Goal: Transaction & Acquisition: Purchase product/service

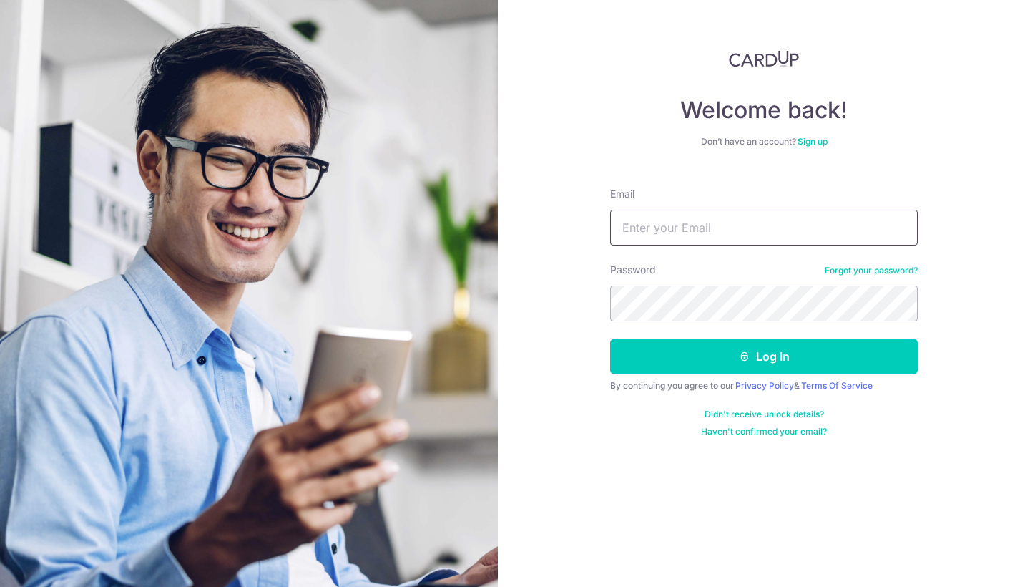
type input "Lynnong.huttons@gmail.com"
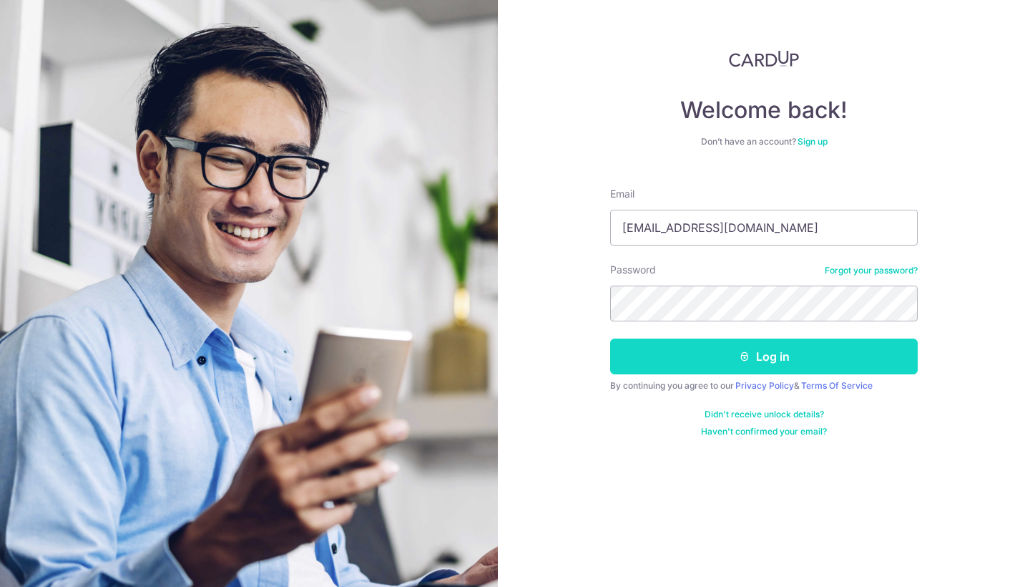
click at [717, 358] on button "Log in" at bounding box center [764, 356] width 308 height 36
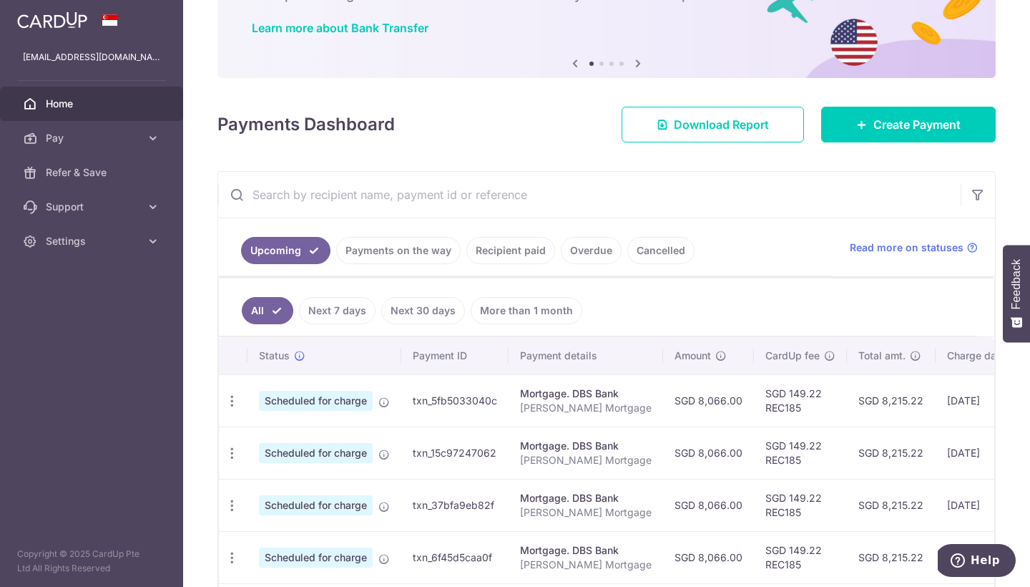
scroll to position [94, 0]
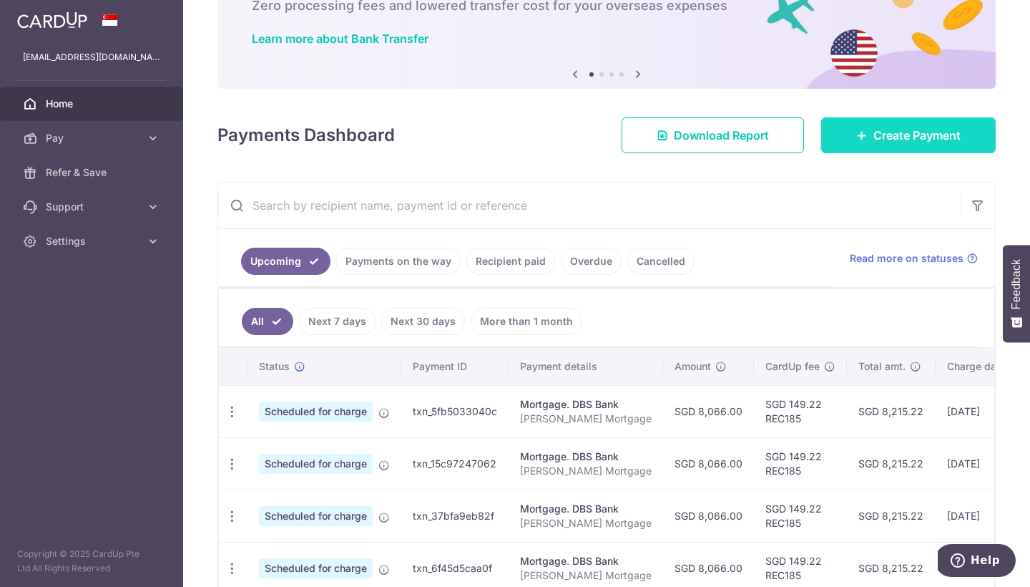
click at [823, 137] on link "Create Payment" at bounding box center [908, 135] width 175 height 36
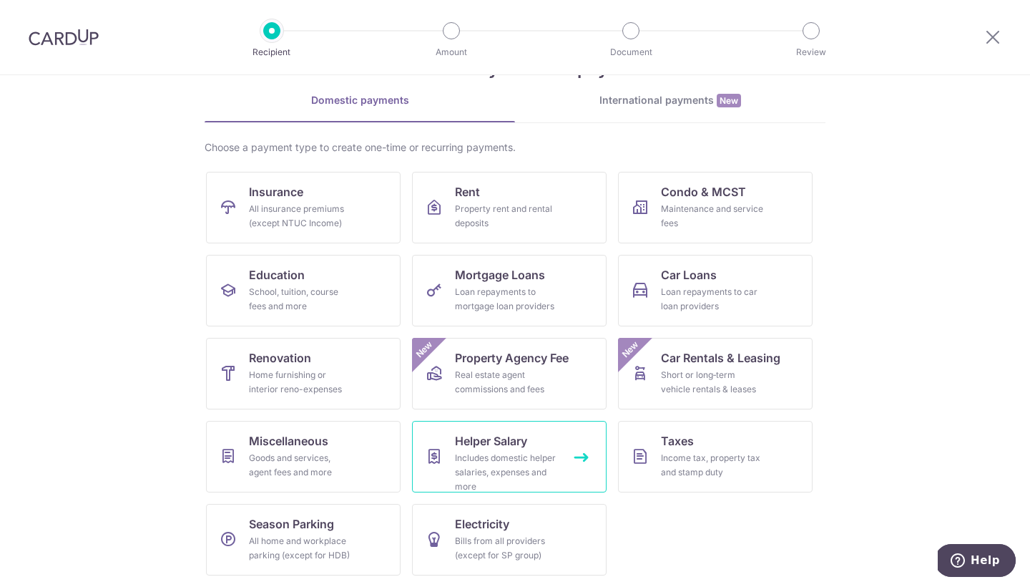
scroll to position [54, 0]
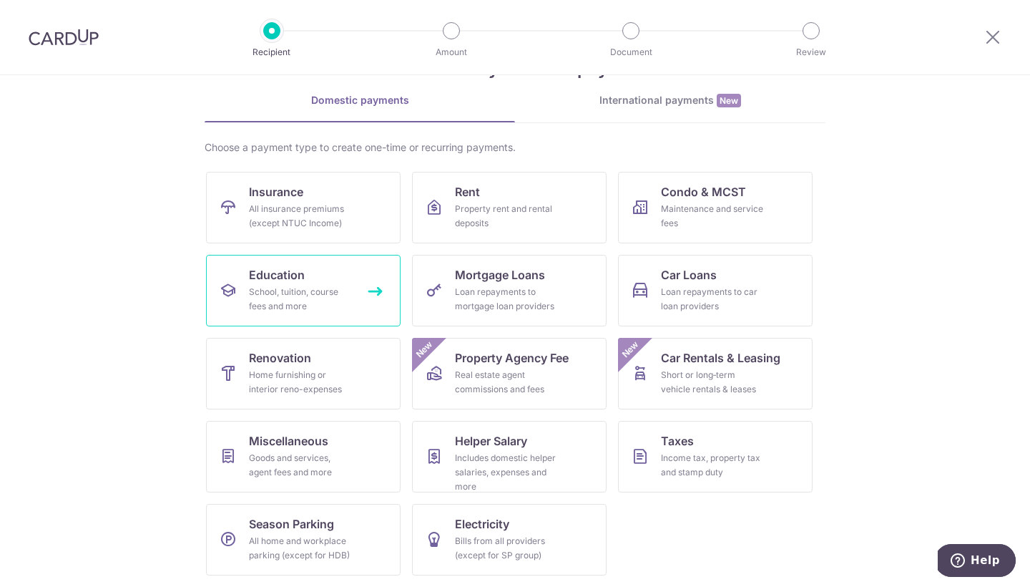
click at [330, 276] on link "Education School, tuition, course fees and more" at bounding box center [303, 291] width 195 height 72
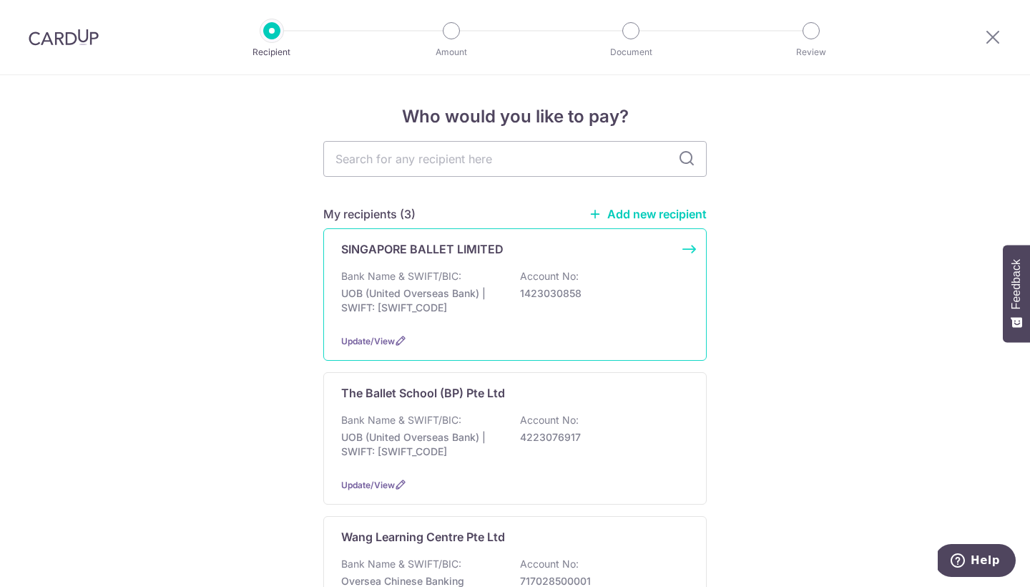
click at [471, 249] on p "SINGAPORE BALLET LIMITED" at bounding box center [422, 248] width 162 height 17
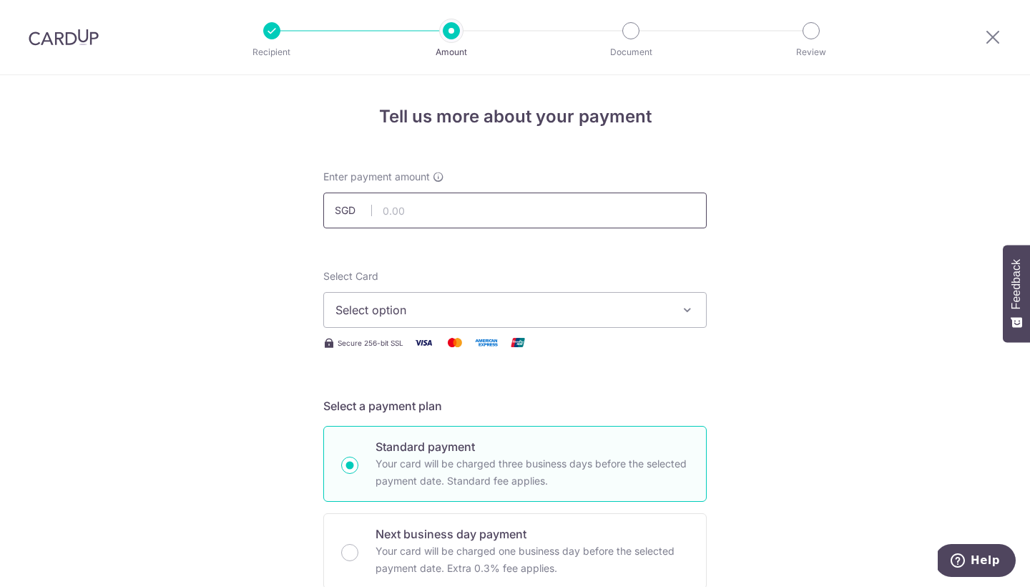
click at [464, 210] on input "text" at bounding box center [514, 210] width 383 height 36
type input "815.00"
click at [481, 296] on button "Select option" at bounding box center [514, 310] width 383 height 36
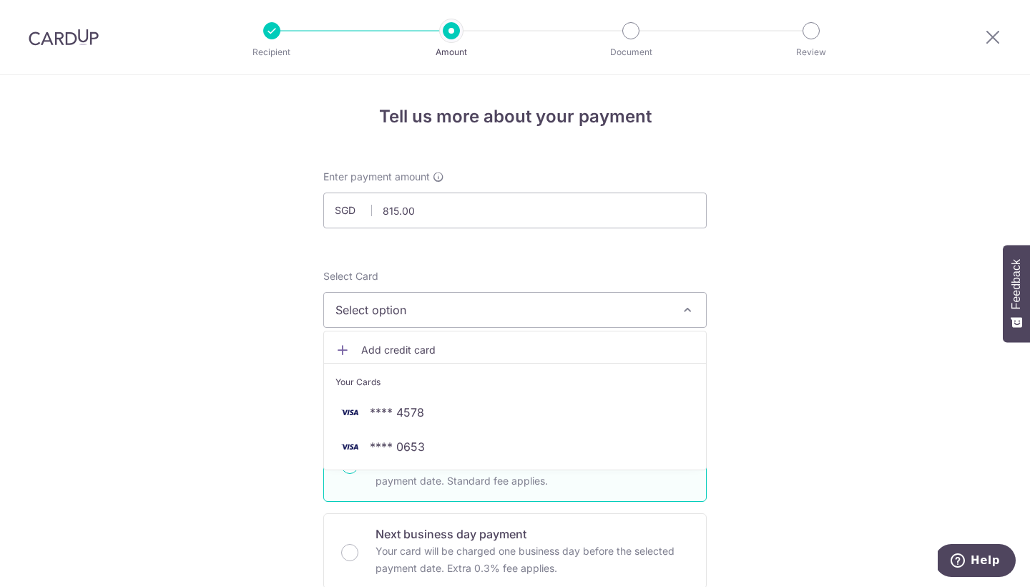
click at [481, 296] on button "Select option" at bounding box center [514, 310] width 383 height 36
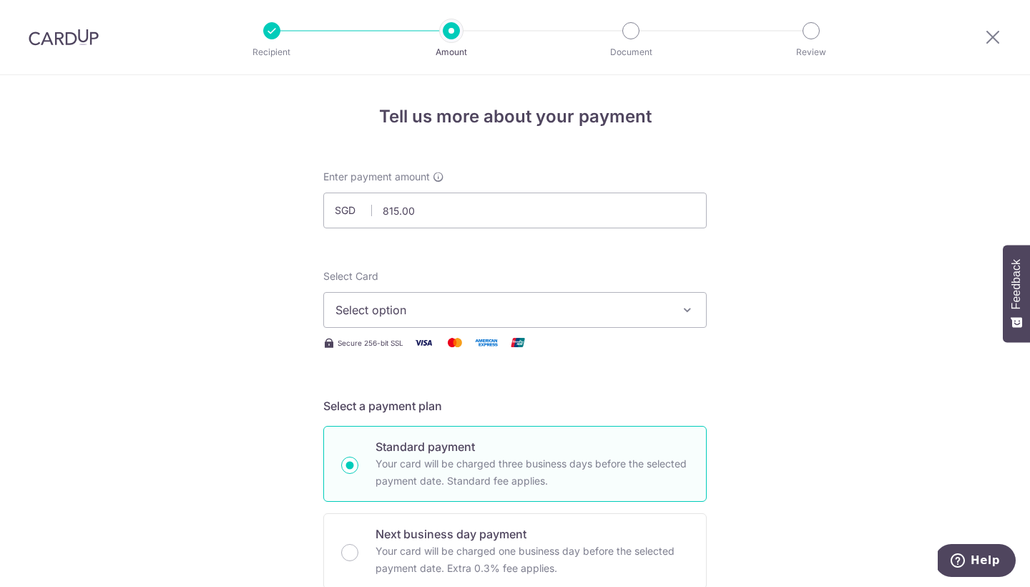
click at [481, 296] on button "Select option" at bounding box center [514, 310] width 383 height 36
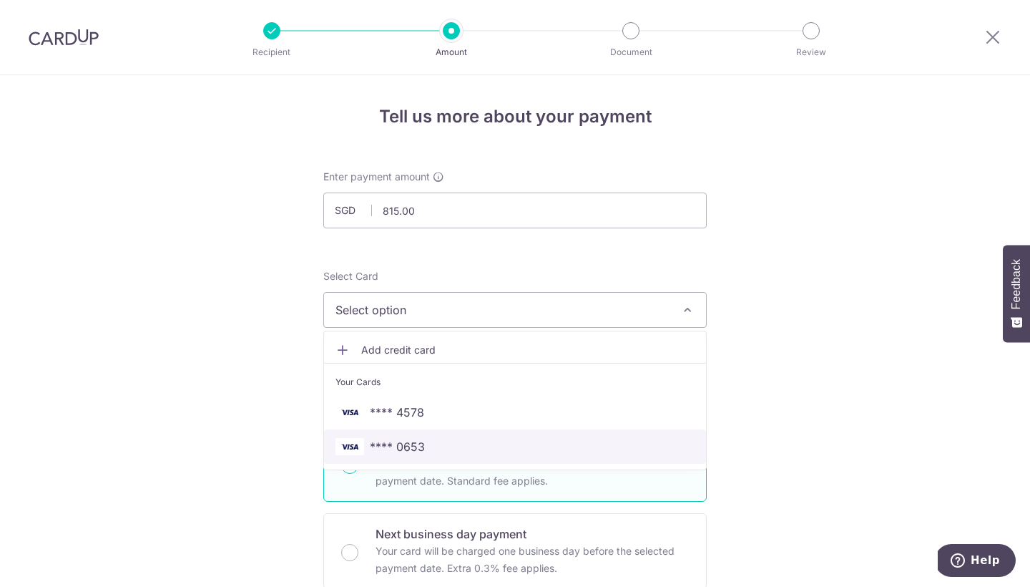
click at [486, 439] on span "**** 0653" at bounding box center [515, 446] width 359 height 17
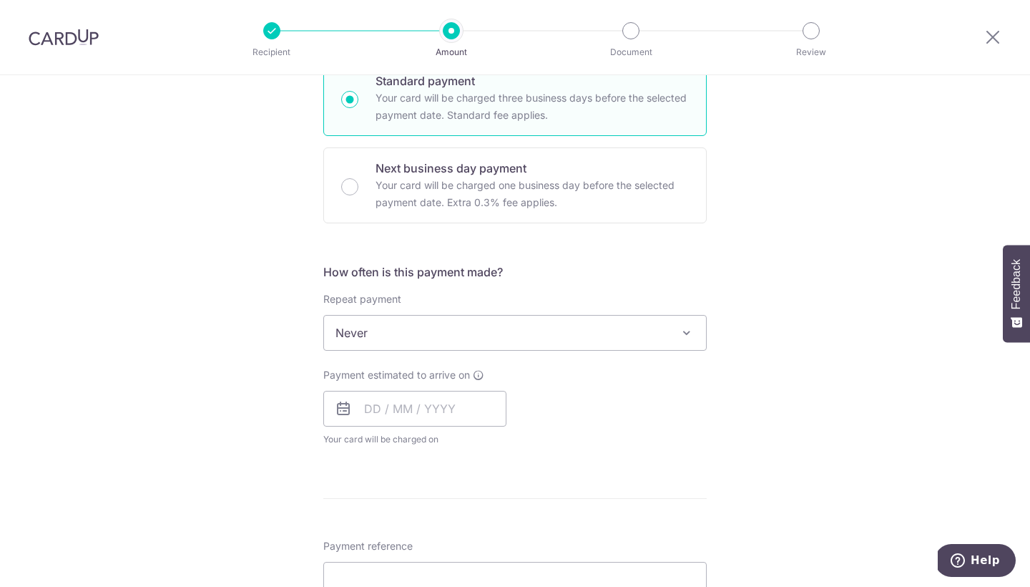
scroll to position [365, 0]
click at [484, 404] on input "text" at bounding box center [414, 409] width 183 height 36
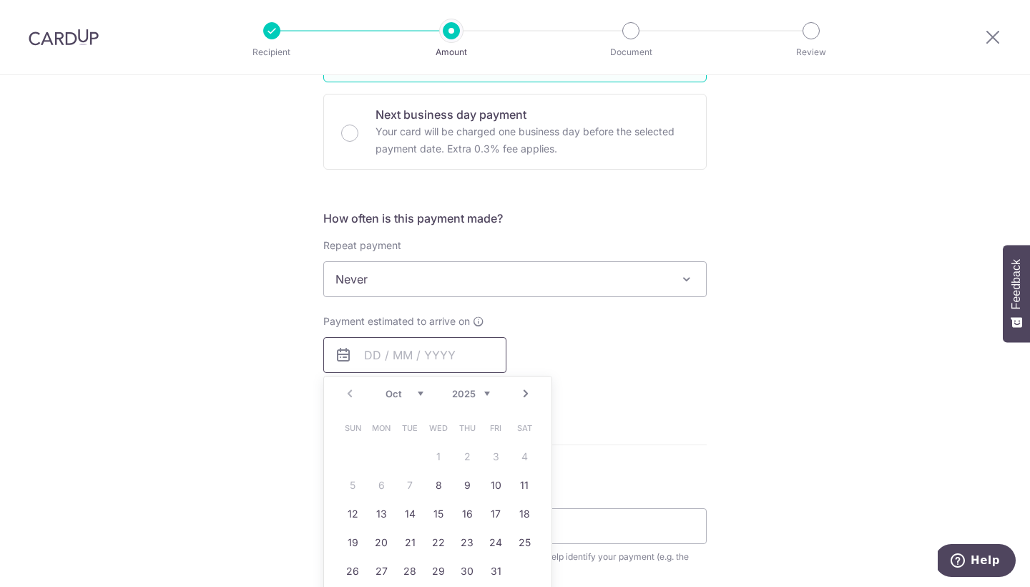
scroll to position [426, 0]
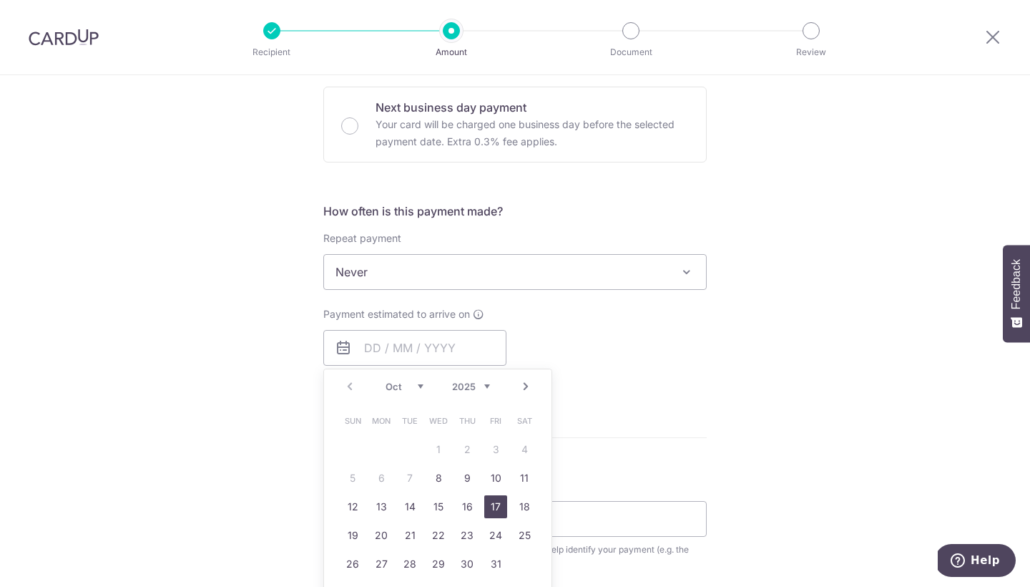
click at [495, 508] on link "17" at bounding box center [495, 506] width 23 height 23
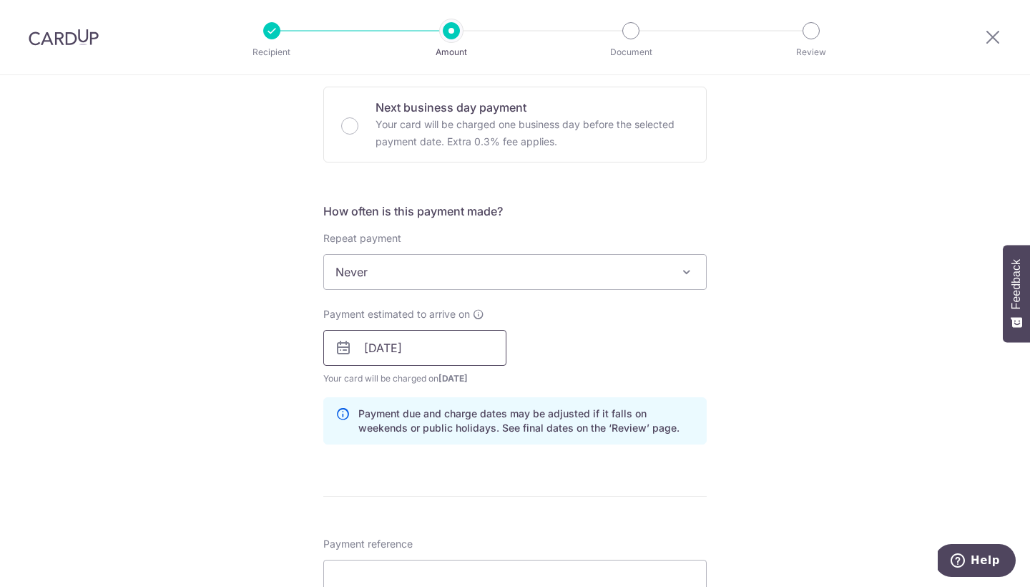
click at [485, 343] on input "17/10/2025" at bounding box center [414, 348] width 183 height 36
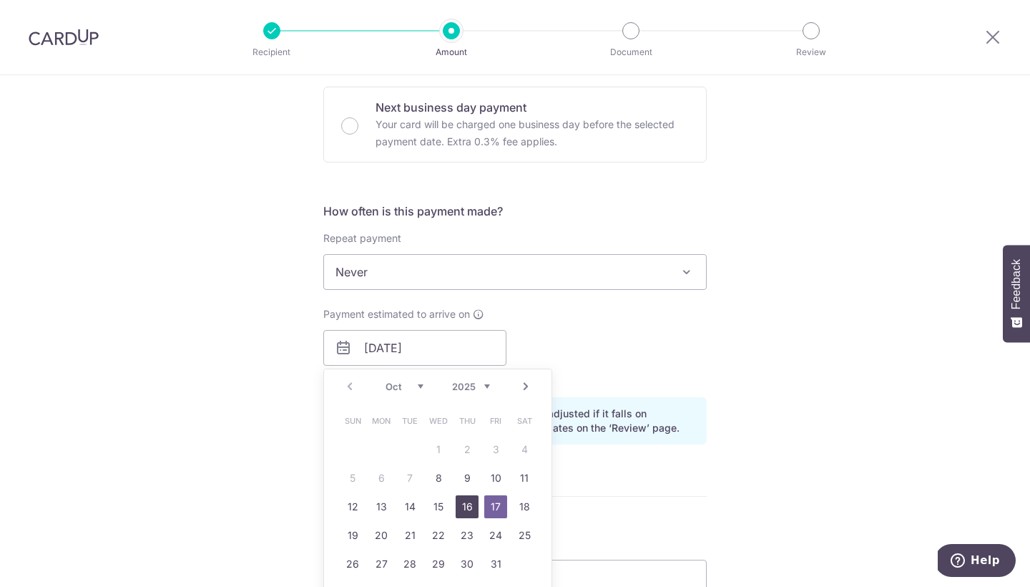
click at [460, 514] on link "16" at bounding box center [467, 506] width 23 height 23
type input "[DATE]"
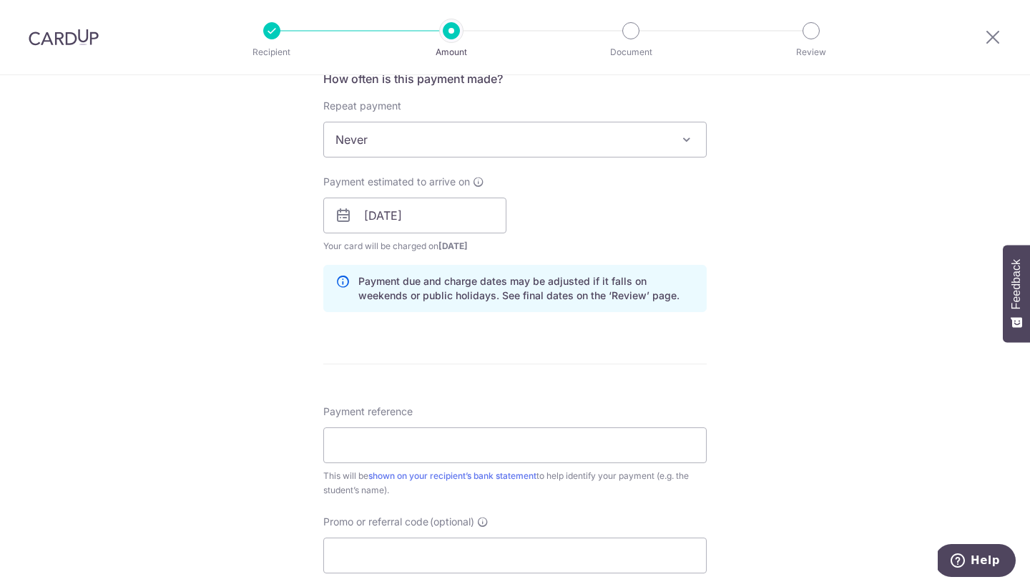
scroll to position [581, 0]
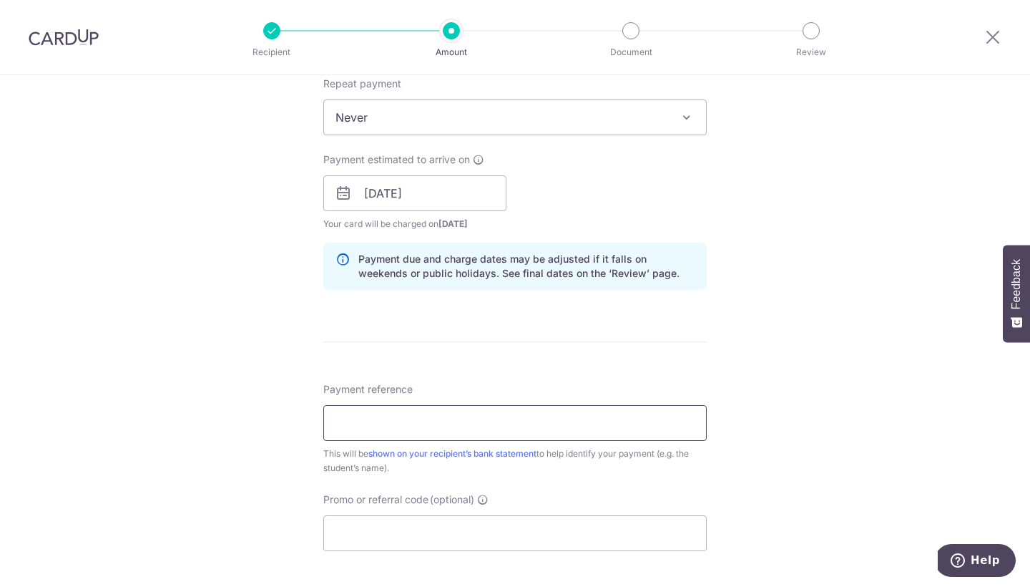
click at [558, 413] on input "Payment reference" at bounding box center [514, 423] width 383 height 36
click at [457, 424] on input "Payment reference" at bounding box center [514, 423] width 383 height 36
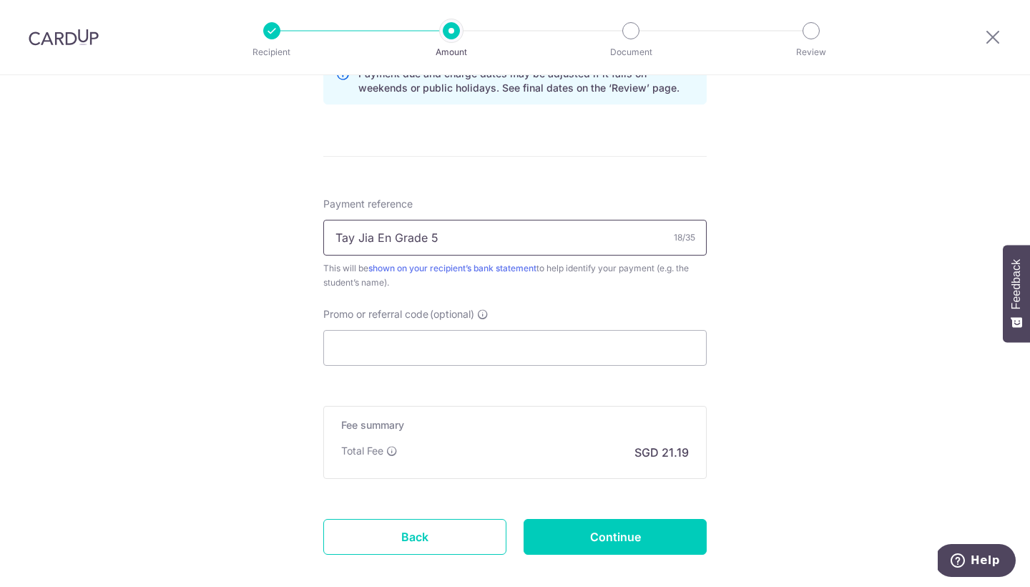
scroll to position [770, 0]
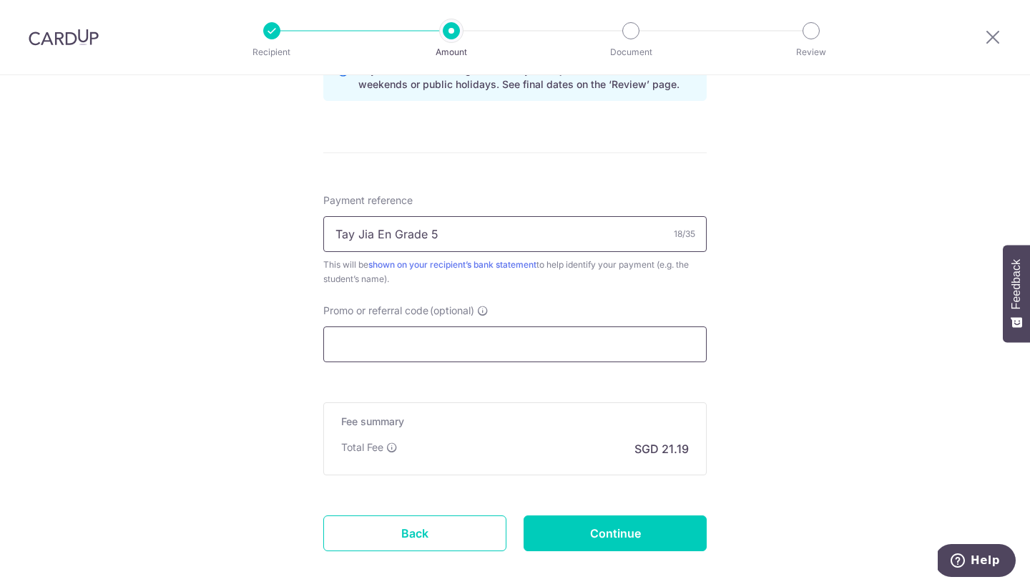
type input "Tay Jia En Grade 5"
click at [582, 339] on input "Promo or referral code (optional)" at bounding box center [514, 344] width 383 height 36
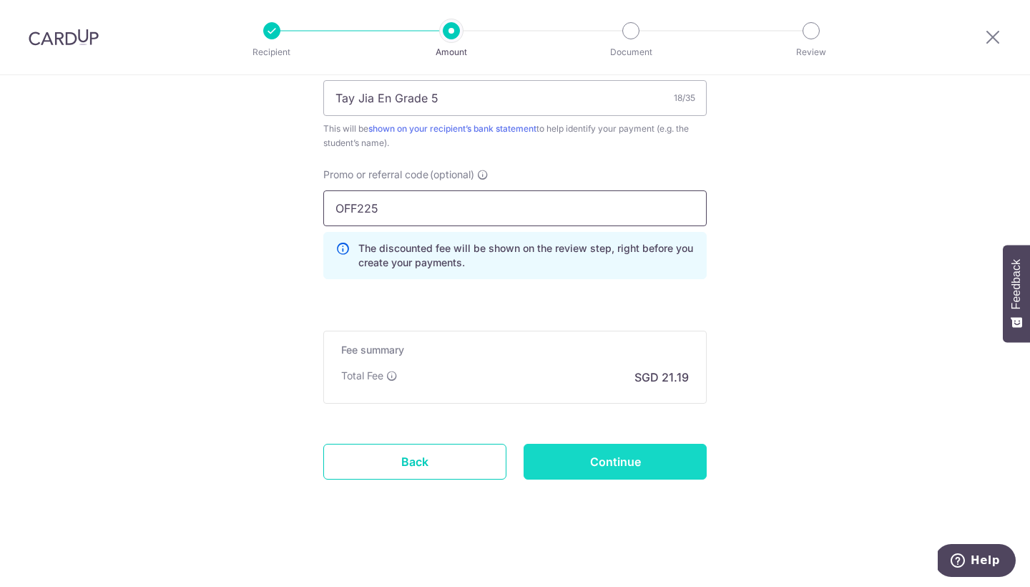
scroll to position [906, 0]
type input "OFF225"
click at [685, 466] on input "Continue" at bounding box center [615, 462] width 183 height 36
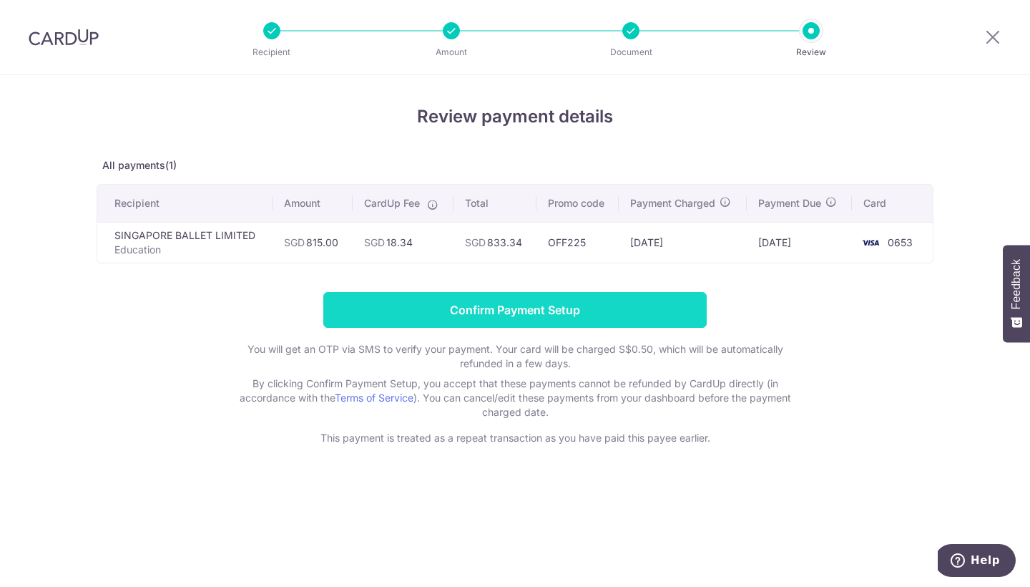
click at [627, 315] on input "Confirm Payment Setup" at bounding box center [514, 310] width 383 height 36
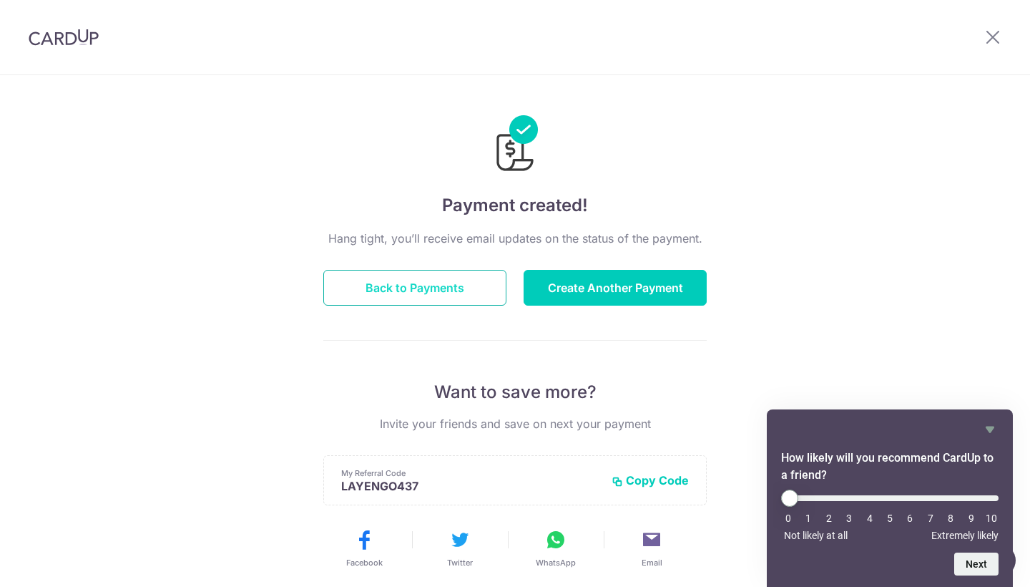
click at [402, 283] on button "Back to Payments" at bounding box center [414, 288] width 183 height 36
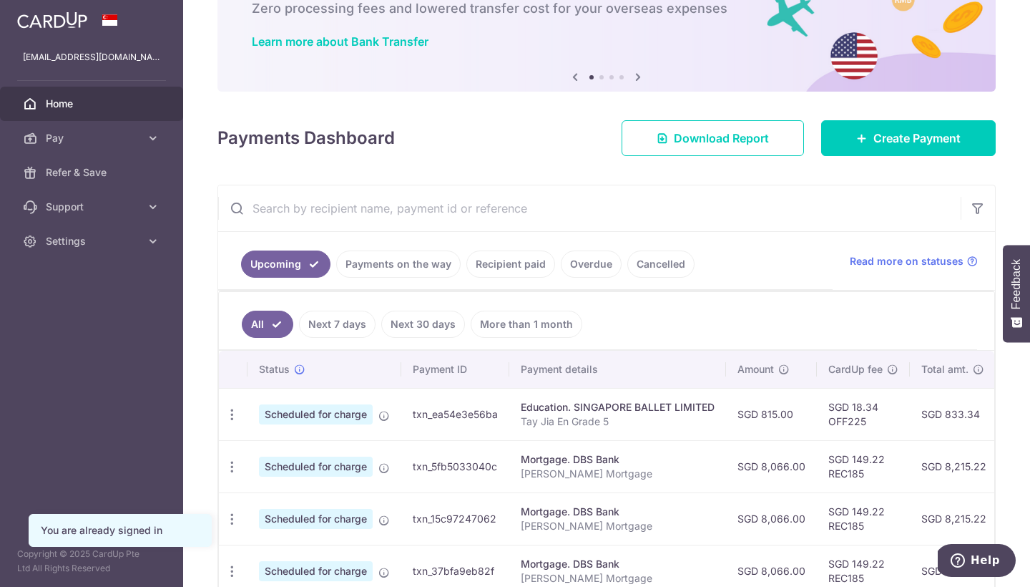
scroll to position [2, 0]
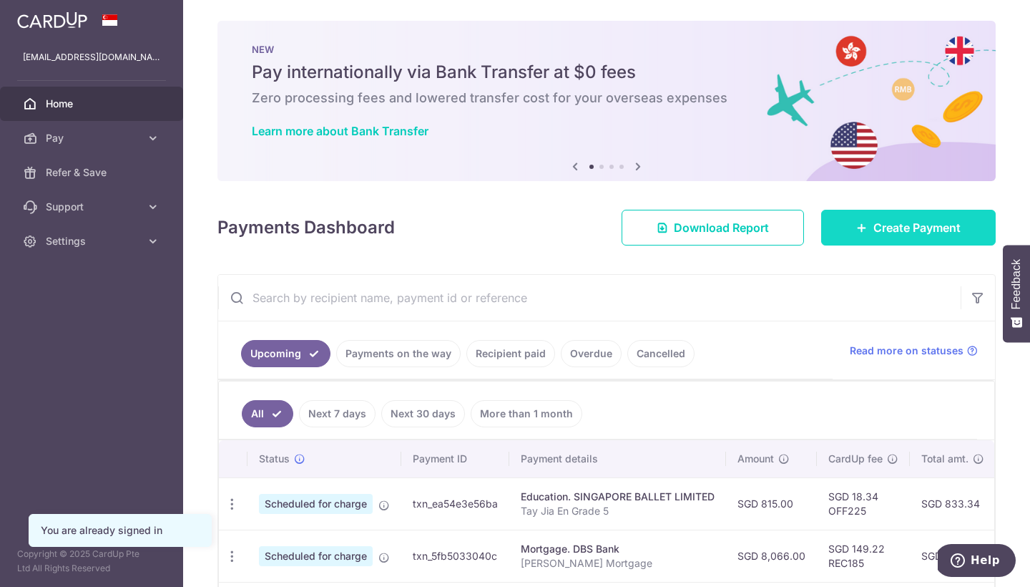
click at [837, 220] on link "Create Payment" at bounding box center [908, 228] width 175 height 36
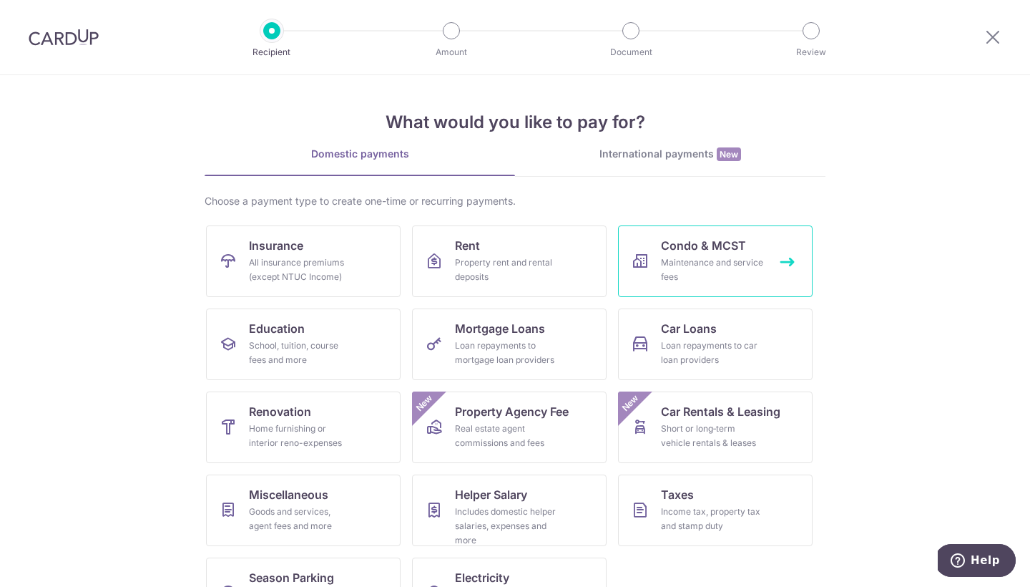
click at [712, 244] on span "Condo & MCST" at bounding box center [703, 245] width 85 height 17
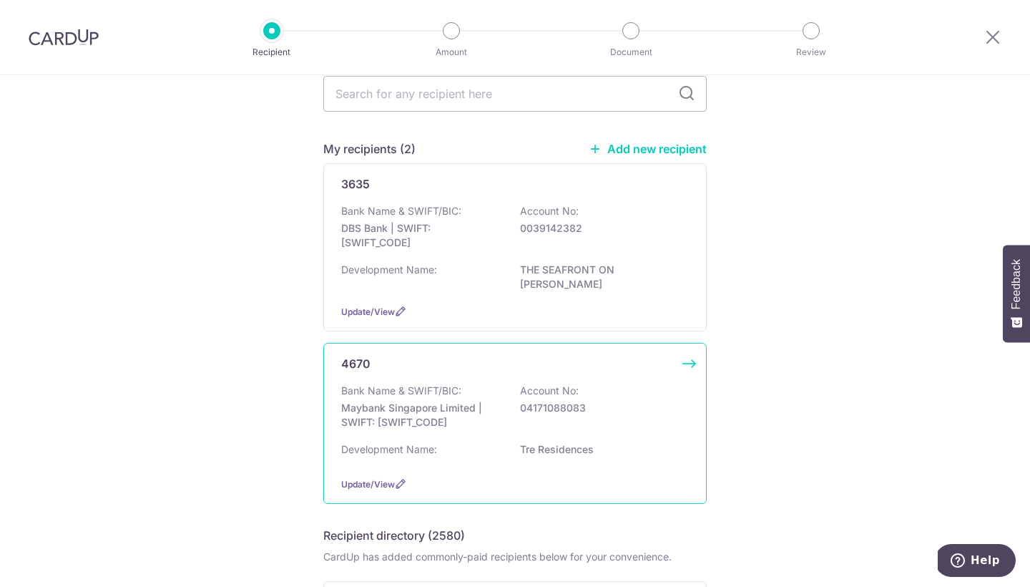
scroll to position [61, 0]
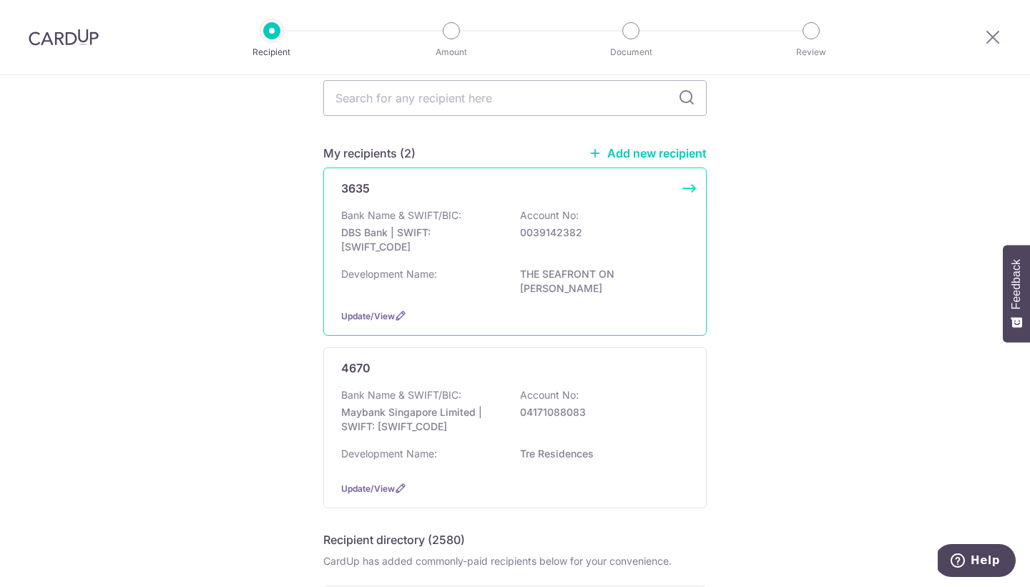
click at [537, 250] on div "Bank Name & SWIFT/BIC: DBS Bank | SWIFT: [SWIFT_CODE] Account No: 0039142382" at bounding box center [515, 234] width 348 height 53
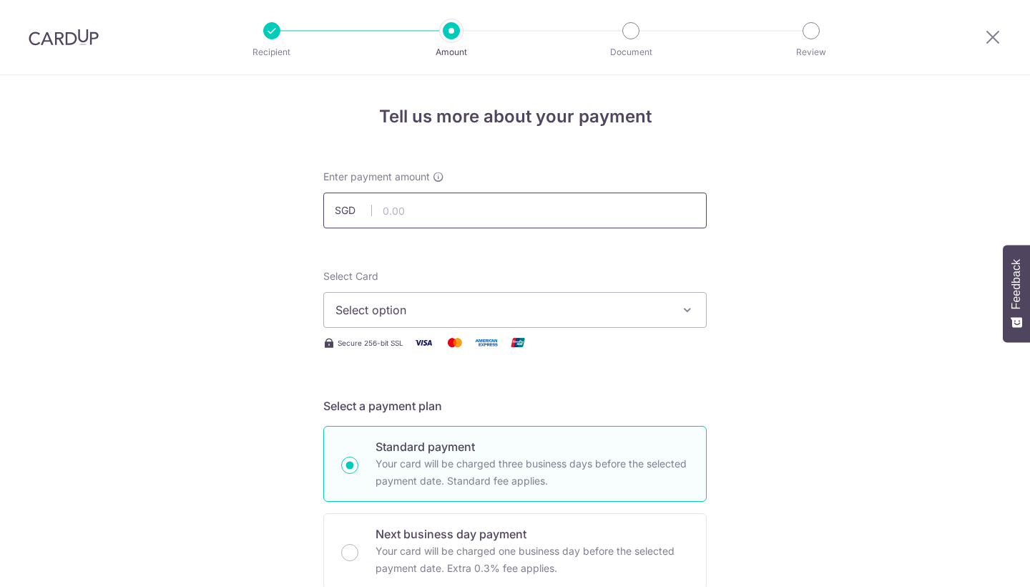
click at [536, 214] on input "text" at bounding box center [514, 210] width 383 height 36
type input "1,808.31"
click at [534, 303] on span "Select option" at bounding box center [502, 309] width 333 height 17
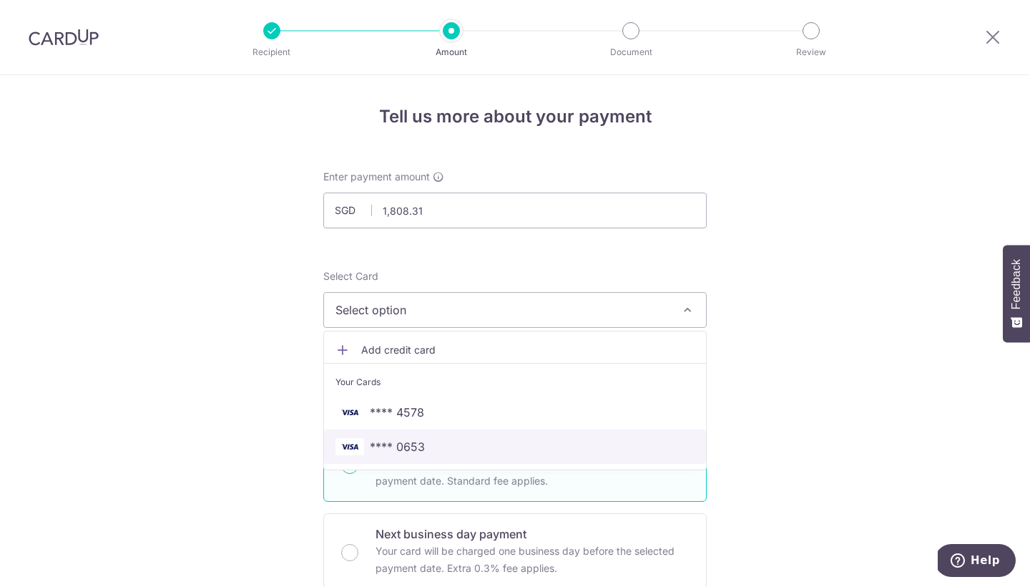
click at [532, 444] on span "**** 0653" at bounding box center [515, 446] width 359 height 17
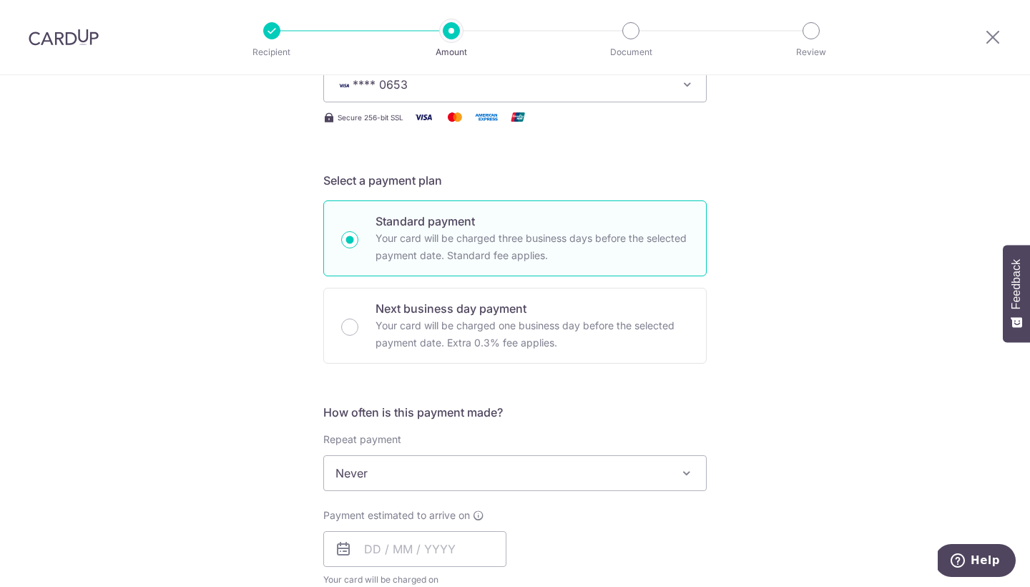
scroll to position [323, 0]
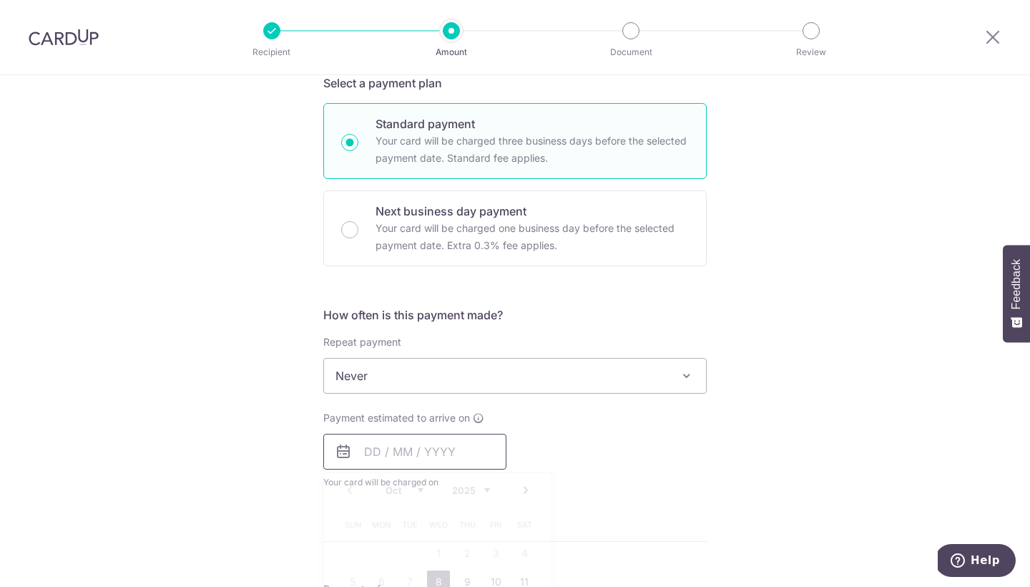
click at [481, 450] on input "text" at bounding box center [414, 452] width 183 height 36
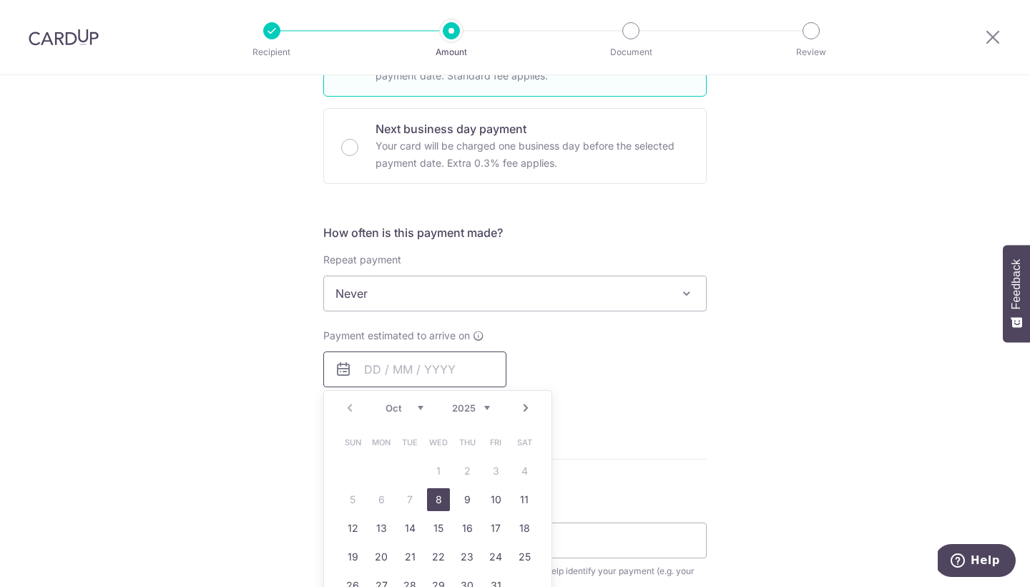
scroll to position [406, 0]
click at [438, 494] on link "8" at bounding box center [438, 498] width 23 height 23
type input "08/10/2025"
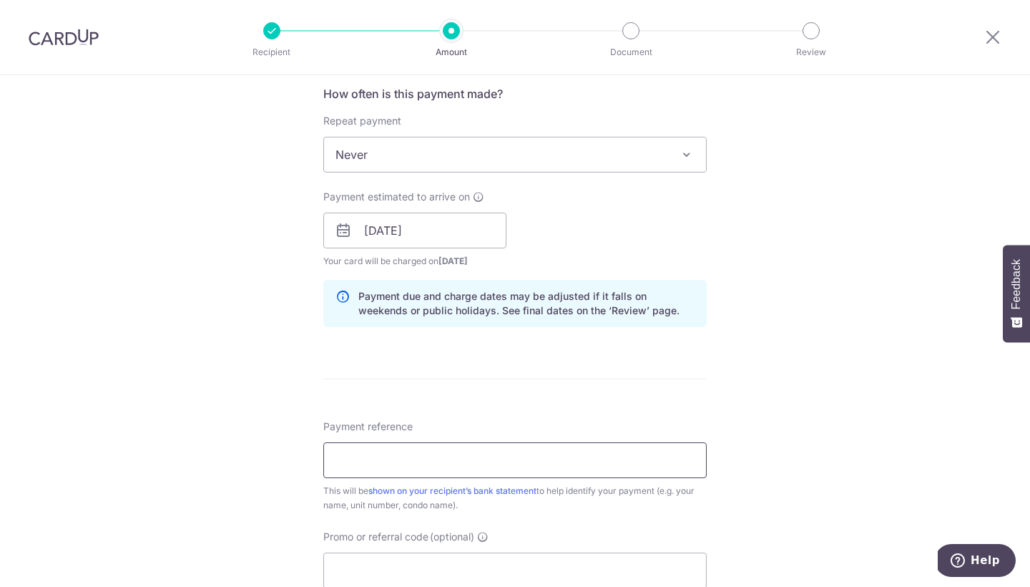
scroll to position [542, 0]
click at [564, 475] on input "Payment reference" at bounding box center [514, 462] width 383 height 36
click at [436, 456] on input "TSM551203" at bounding box center [514, 462] width 383 height 36
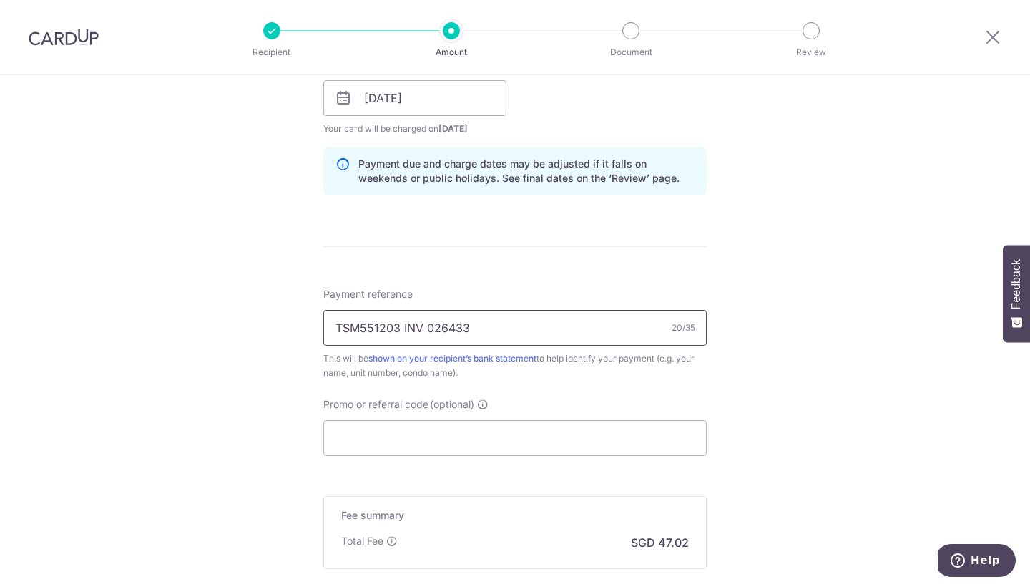
scroll to position [702, 0]
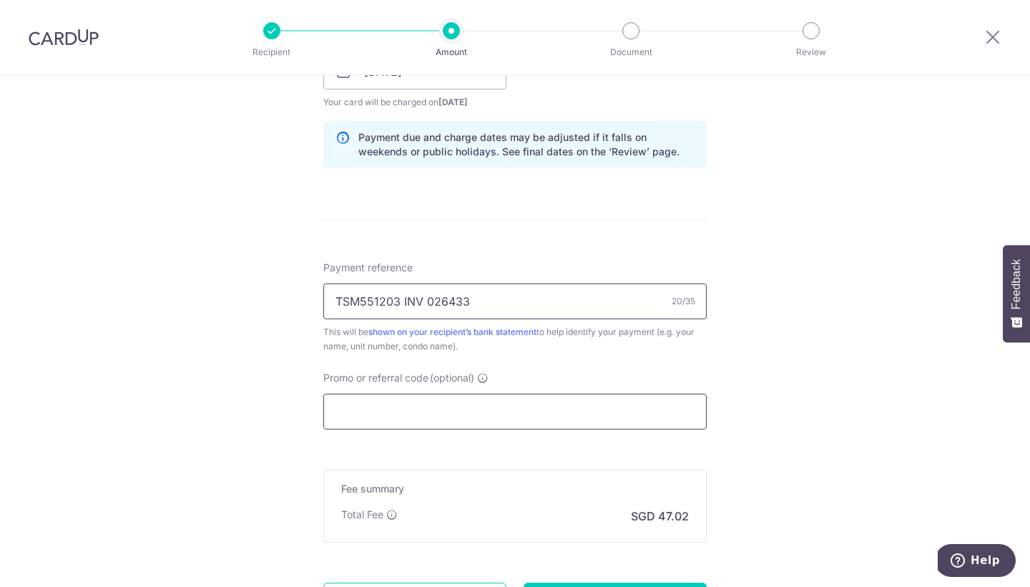
type input "TSM551203 INV 026433"
click at [441, 411] on input "Promo or referral code (optional)" at bounding box center [514, 411] width 383 height 36
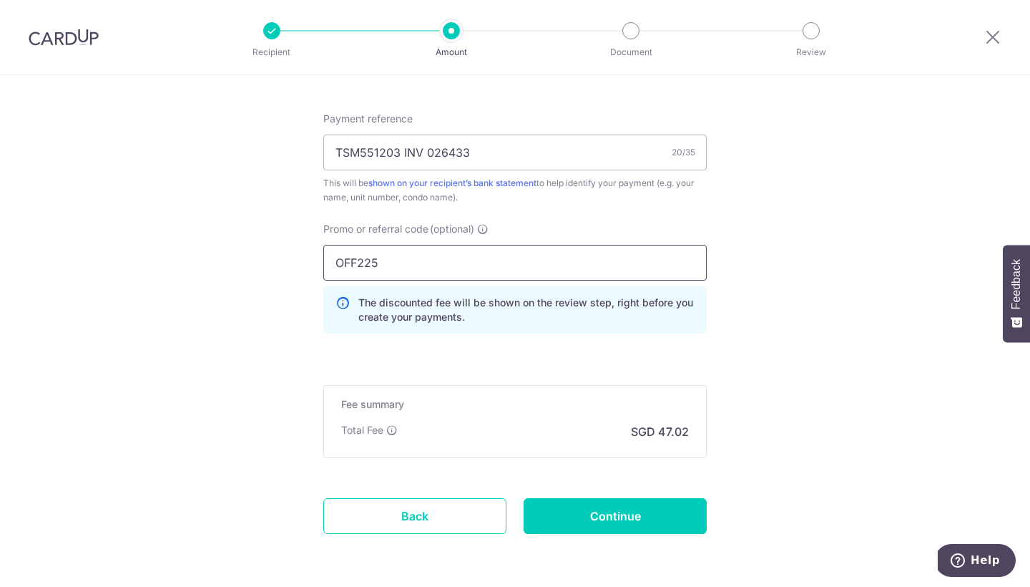
scroll to position [860, 0]
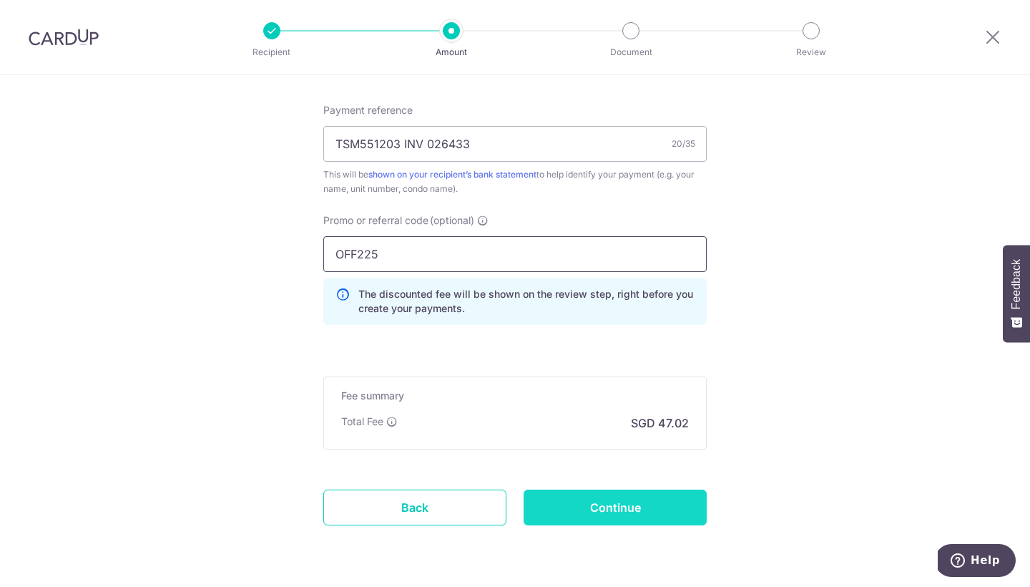
type input "OFF225"
click at [587, 514] on input "Continue" at bounding box center [615, 507] width 183 height 36
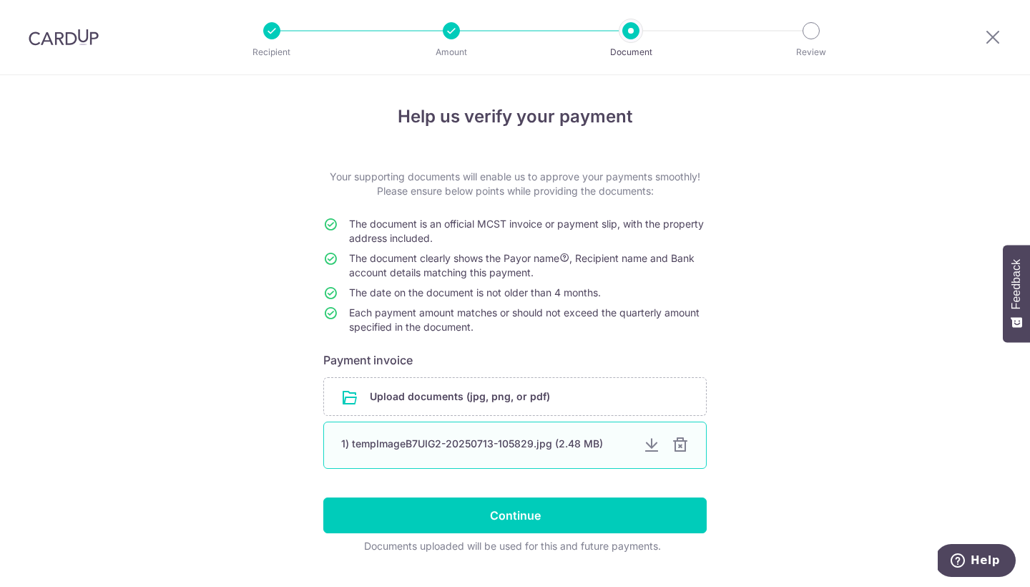
click at [683, 447] on div at bounding box center [680, 444] width 17 height 17
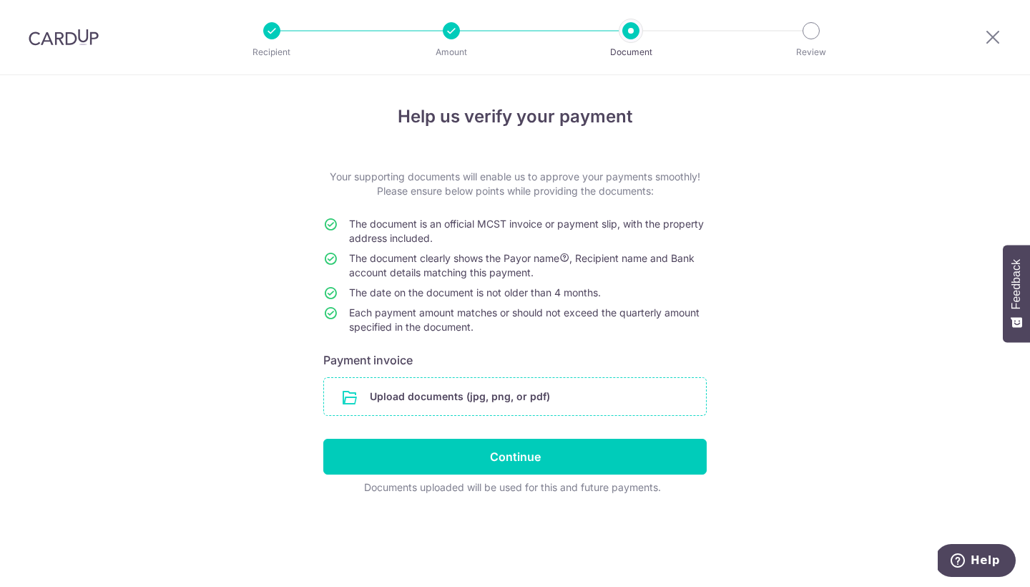
click at [410, 391] on input "file" at bounding box center [515, 396] width 382 height 37
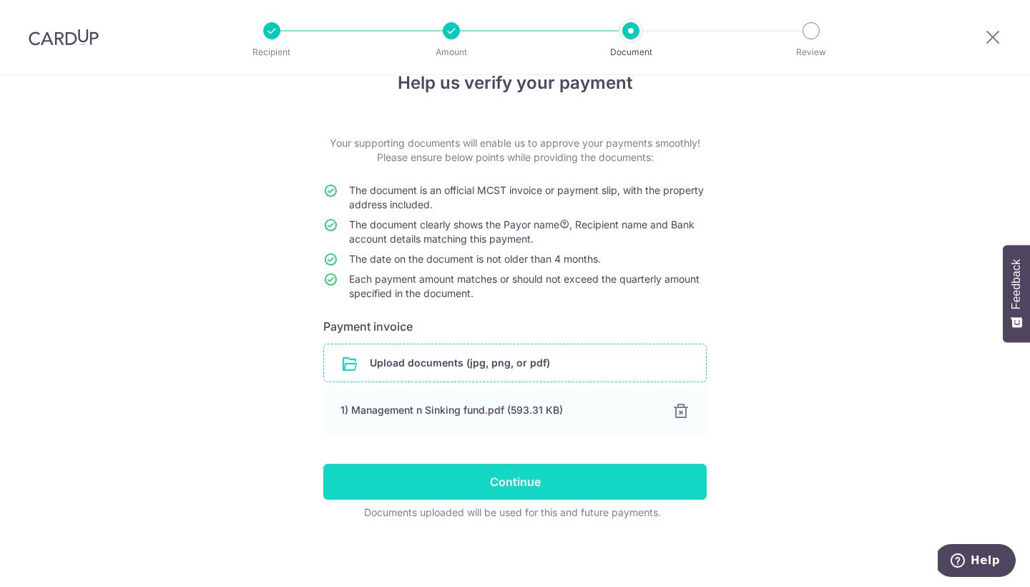
scroll to position [34, 0]
click at [480, 491] on input "Continue" at bounding box center [514, 482] width 383 height 36
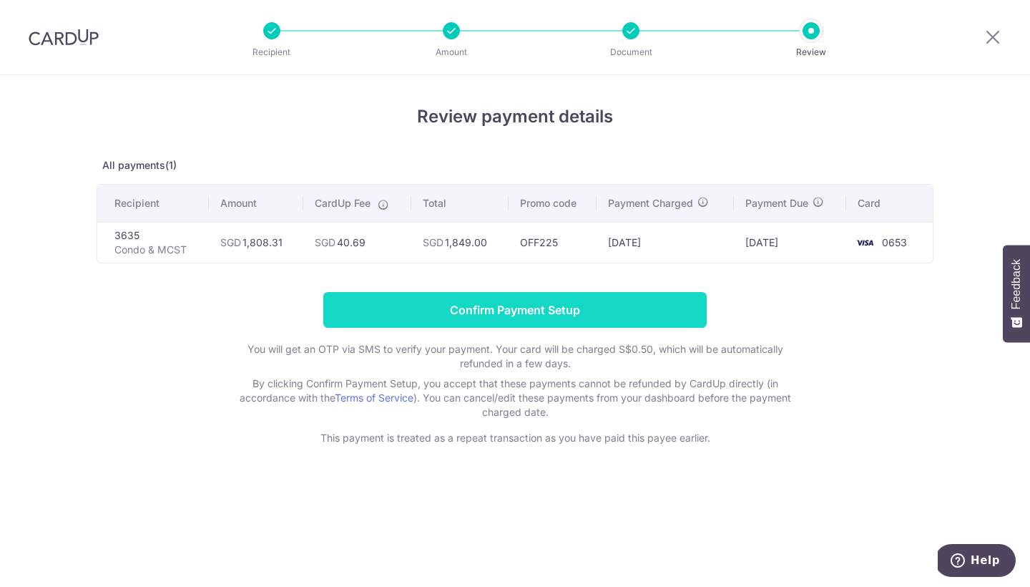
click at [484, 323] on input "Confirm Payment Setup" at bounding box center [514, 310] width 383 height 36
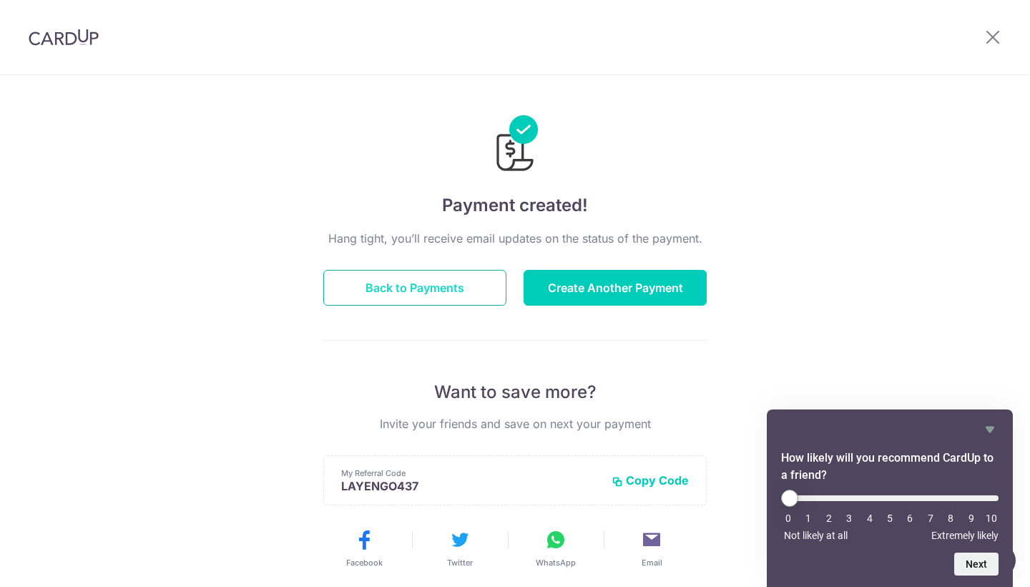
click at [466, 297] on button "Back to Payments" at bounding box center [414, 288] width 183 height 36
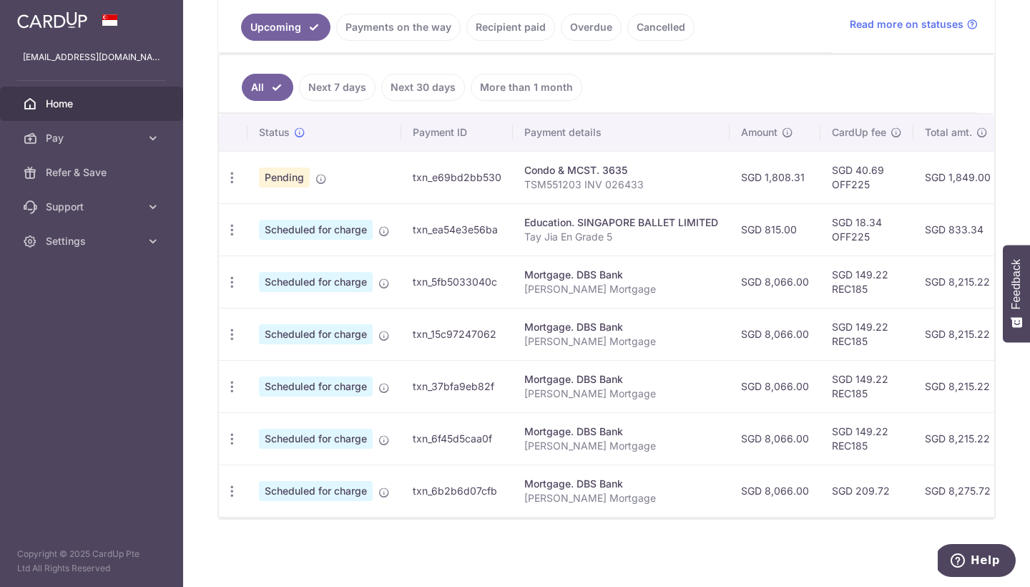
scroll to position [333, 0]
click at [134, 242] on span "Settings" at bounding box center [93, 241] width 94 height 14
click at [60, 307] on span "Logout" at bounding box center [93, 310] width 94 height 14
